Goal: Task Accomplishment & Management: Use online tool/utility

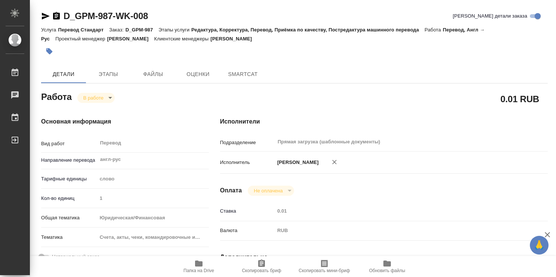
type textarea "x"
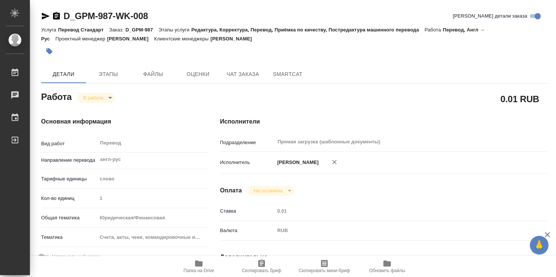
type textarea "x"
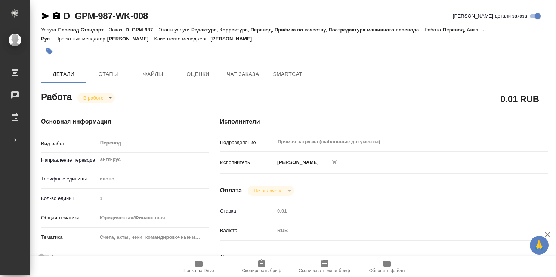
type textarea "x"
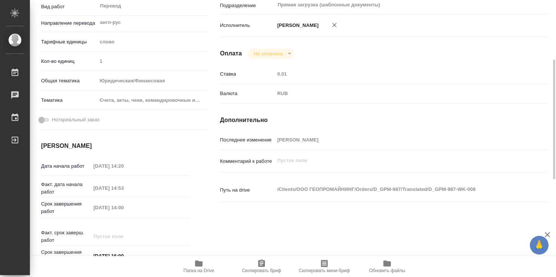
scroll to position [174, 0]
